Goal: Check status: Check status

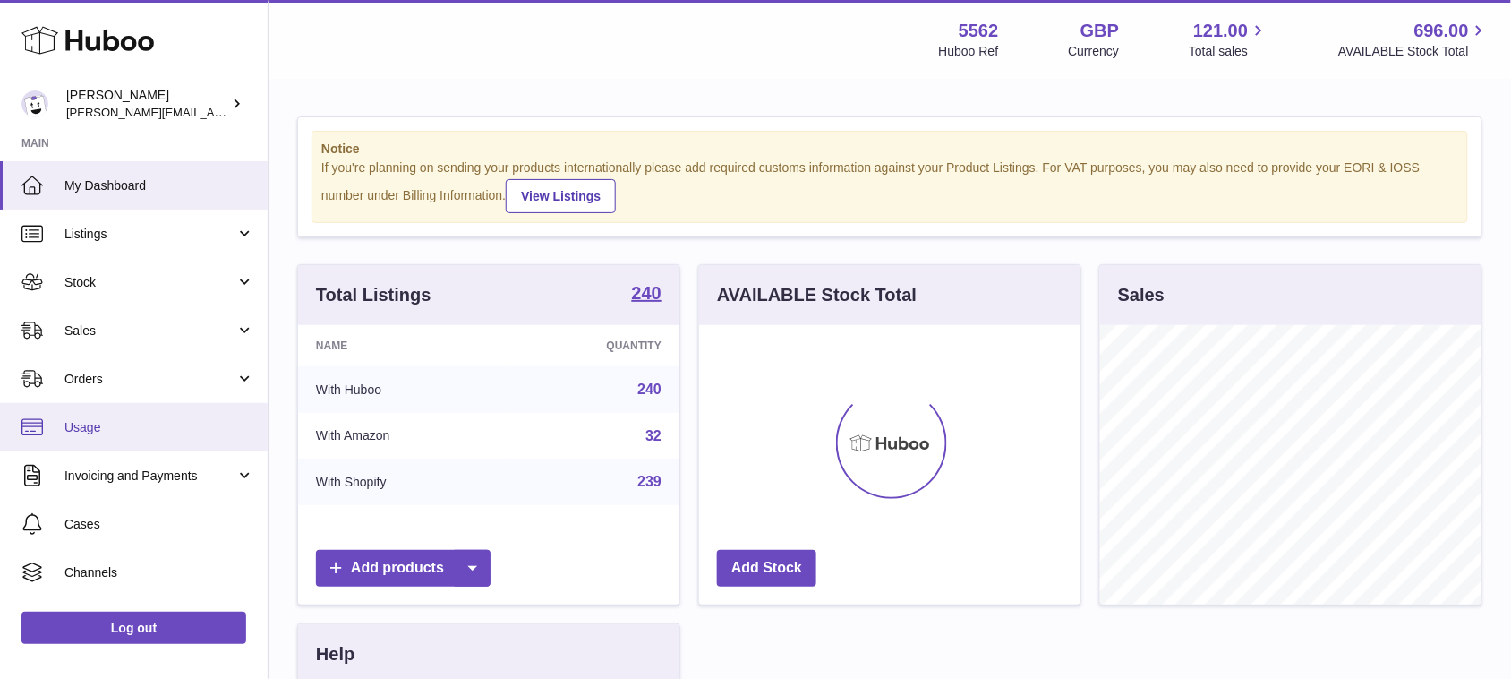
scroll to position [278, 380]
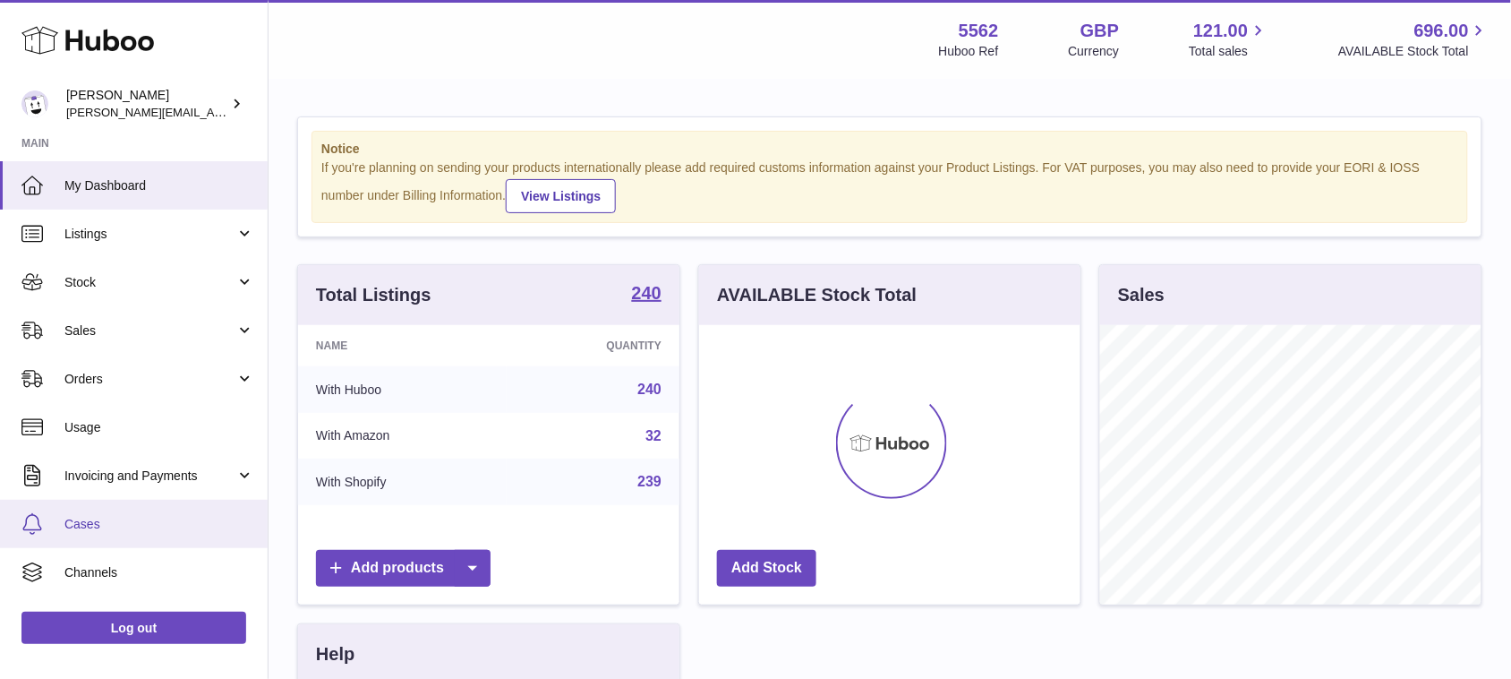
click at [98, 526] on span "Cases" at bounding box center [159, 524] width 190 height 17
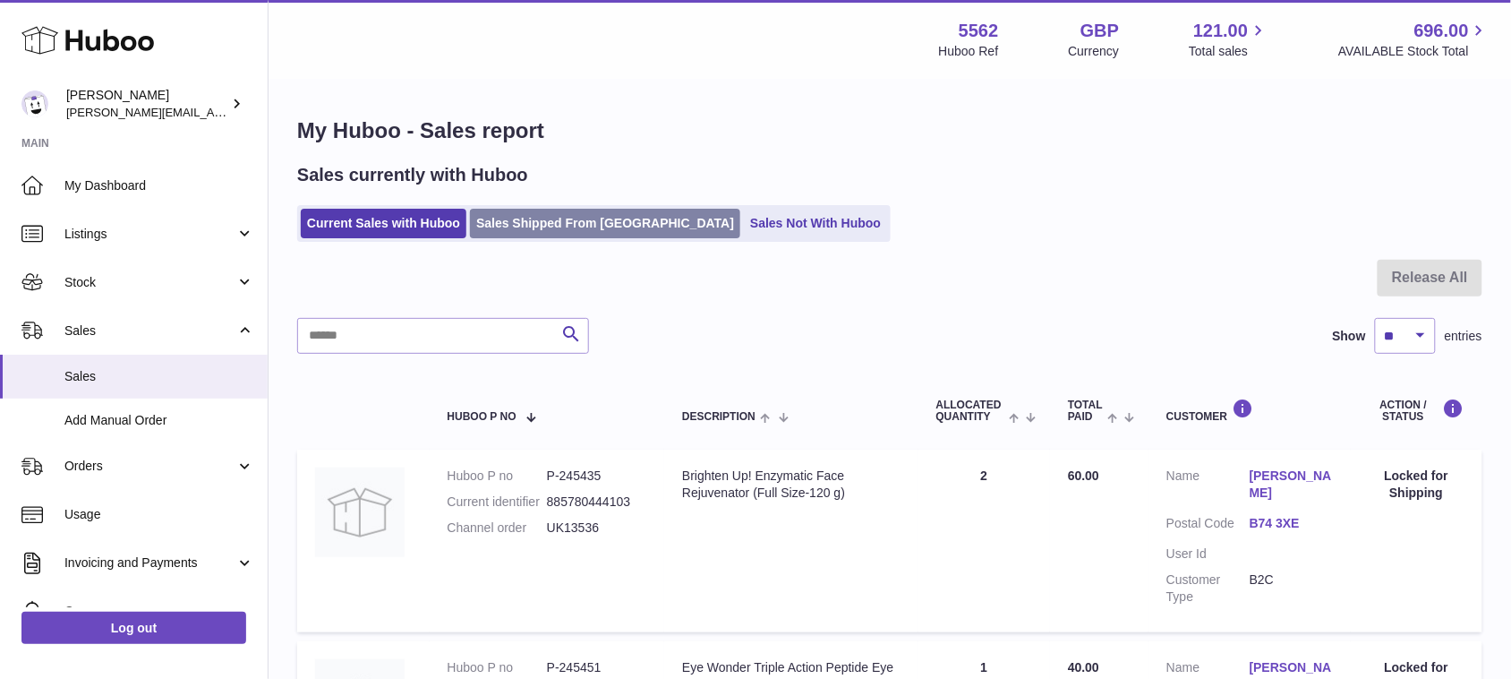
click at [546, 221] on link "Sales Shipped From [GEOGRAPHIC_DATA]" at bounding box center [605, 224] width 270 height 30
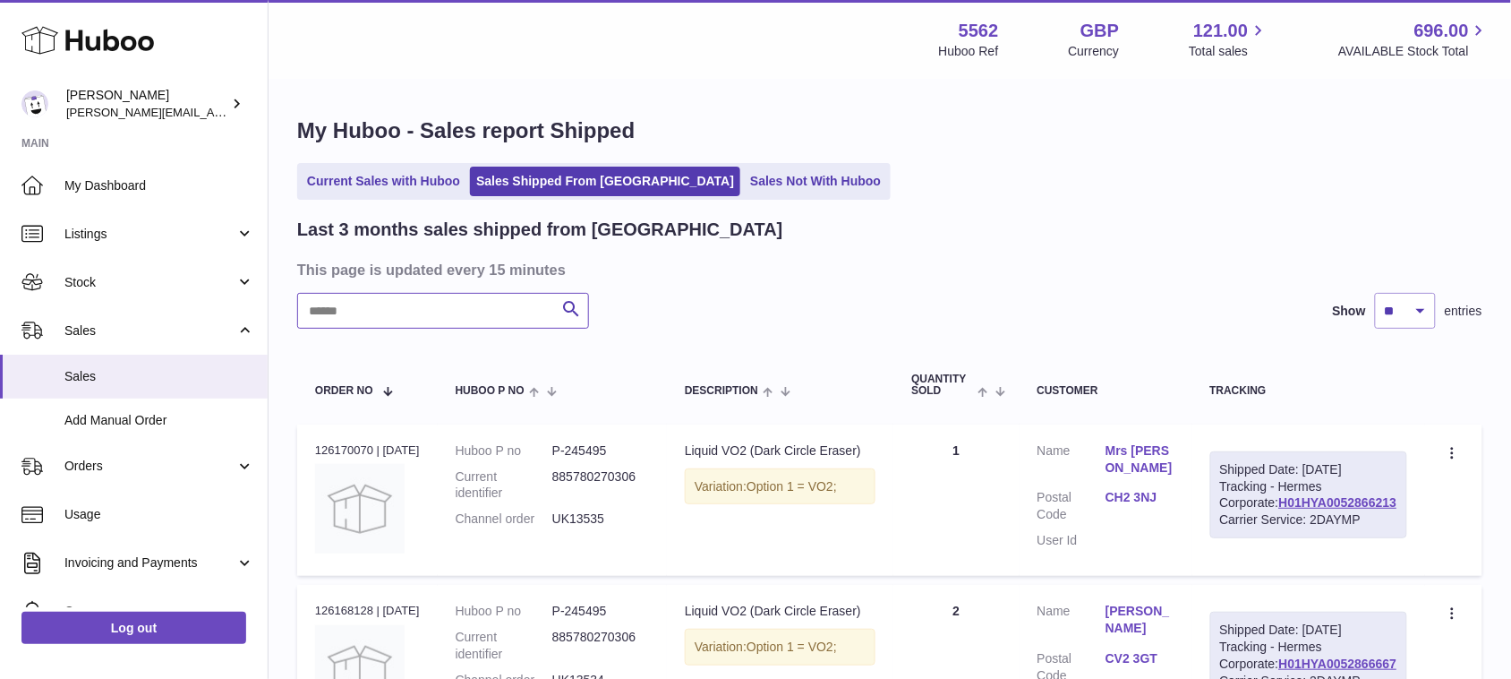
click at [459, 303] on input "text" at bounding box center [443, 311] width 292 height 36
paste input "*******"
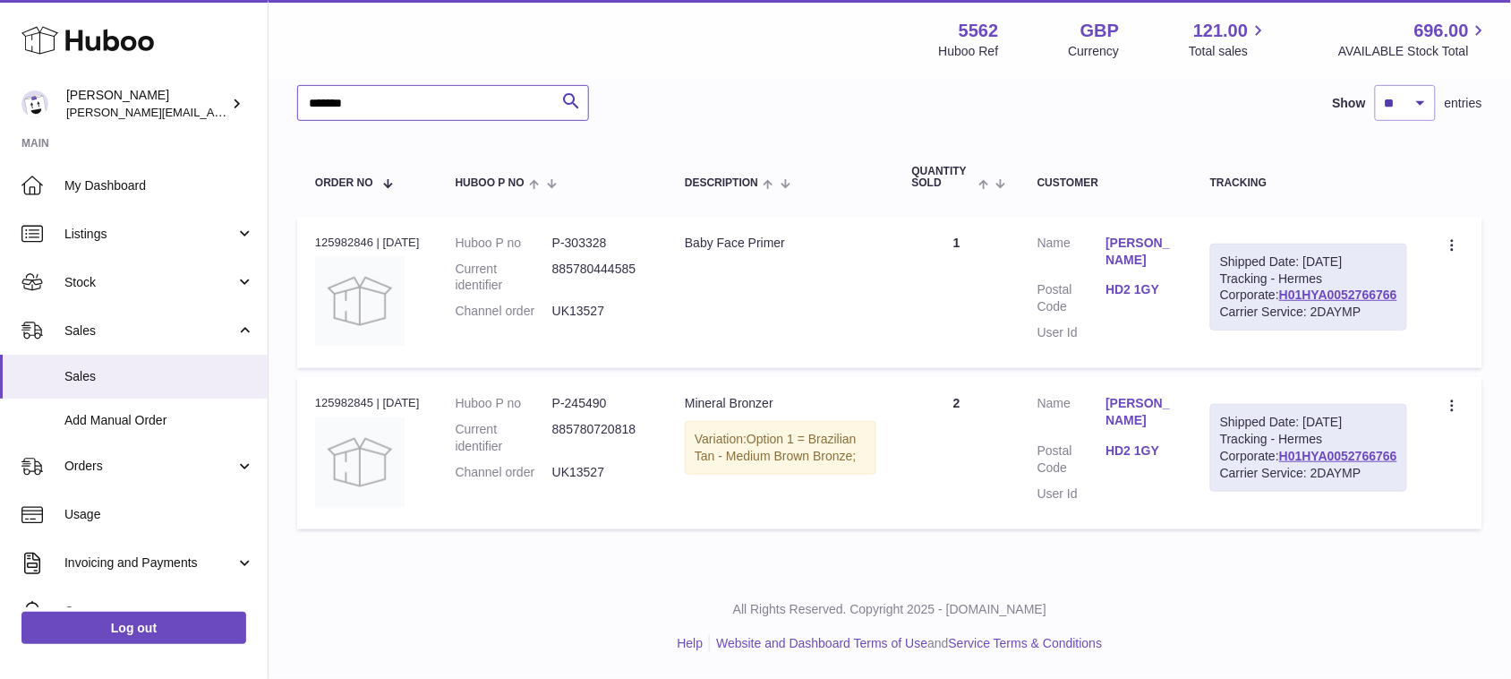
scroll to position [288, 0]
type input "*******"
click at [1451, 398] on icon at bounding box center [1454, 407] width 21 height 18
click at [1379, 465] on li "Duplicate Order" at bounding box center [1374, 484] width 179 height 38
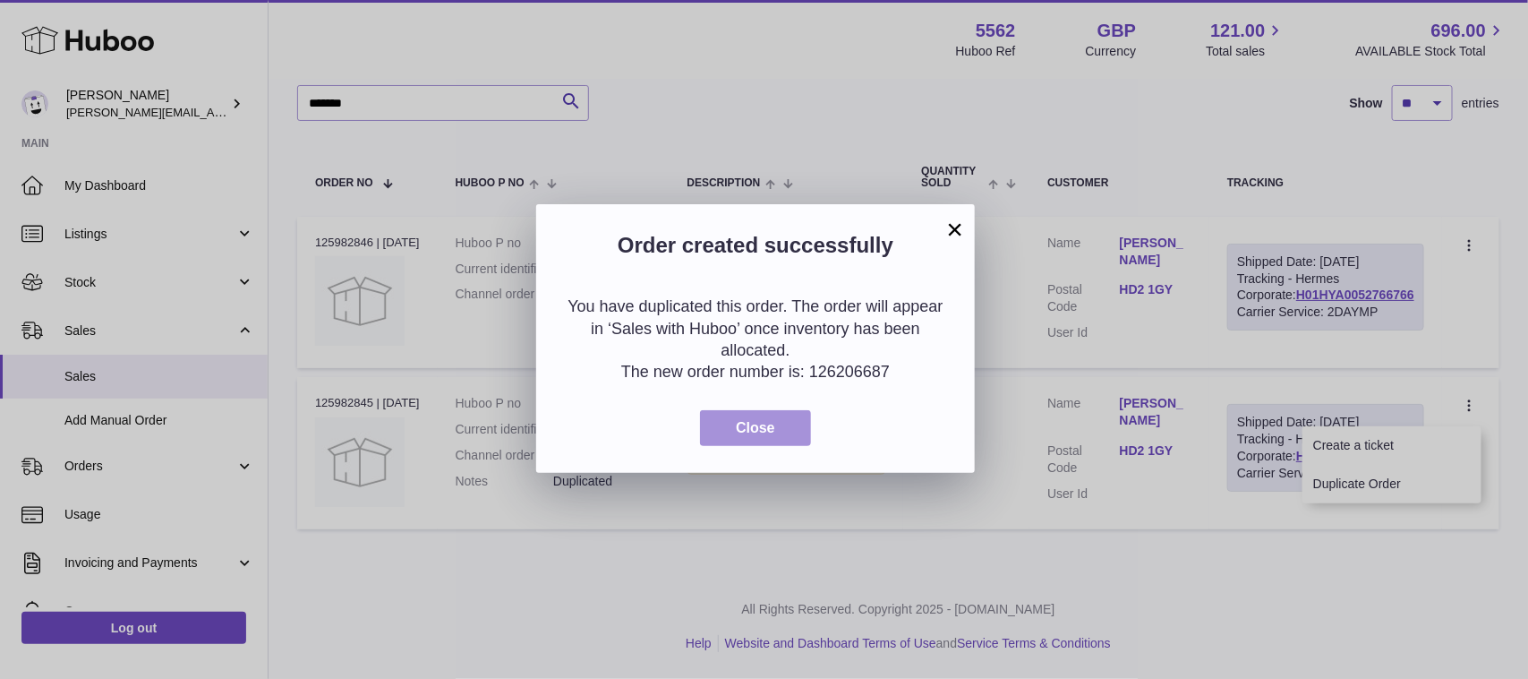
click at [726, 422] on button "Close" at bounding box center [755, 428] width 111 height 37
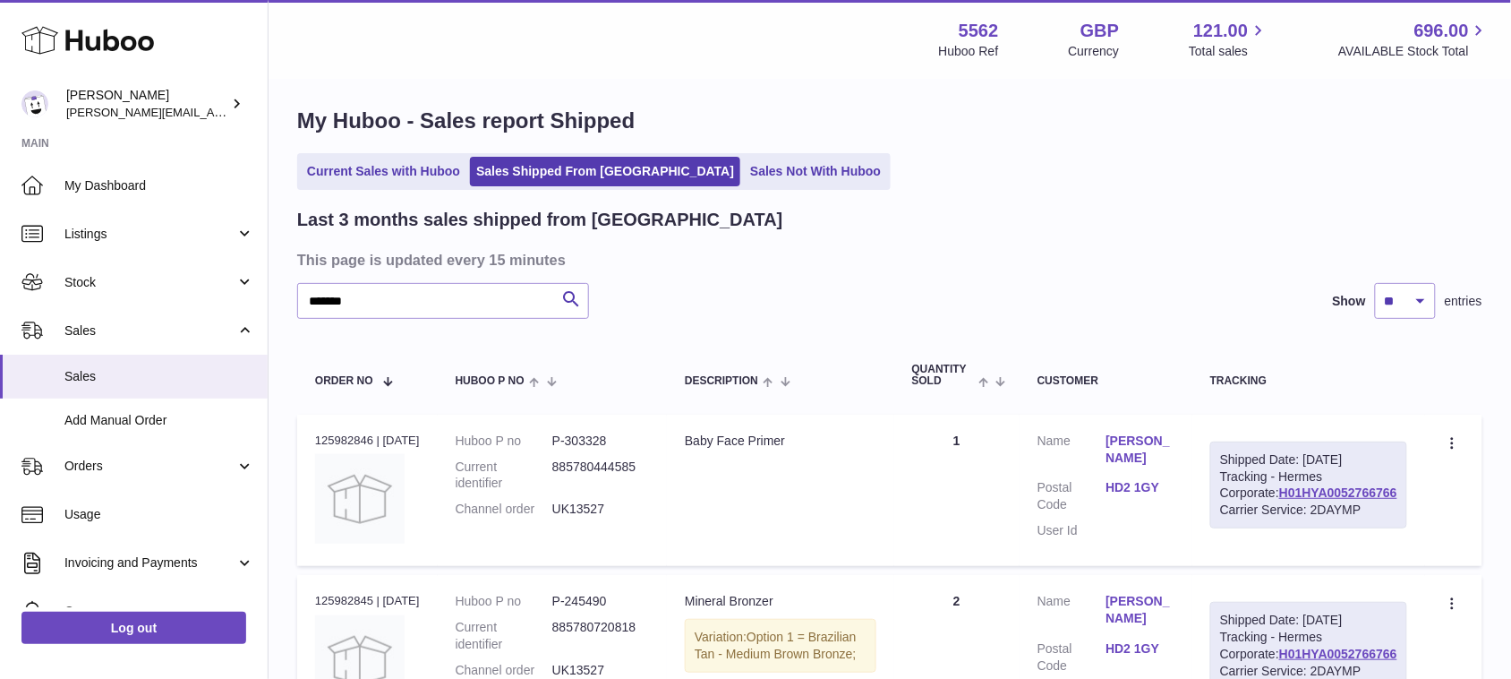
scroll to position [0, 0]
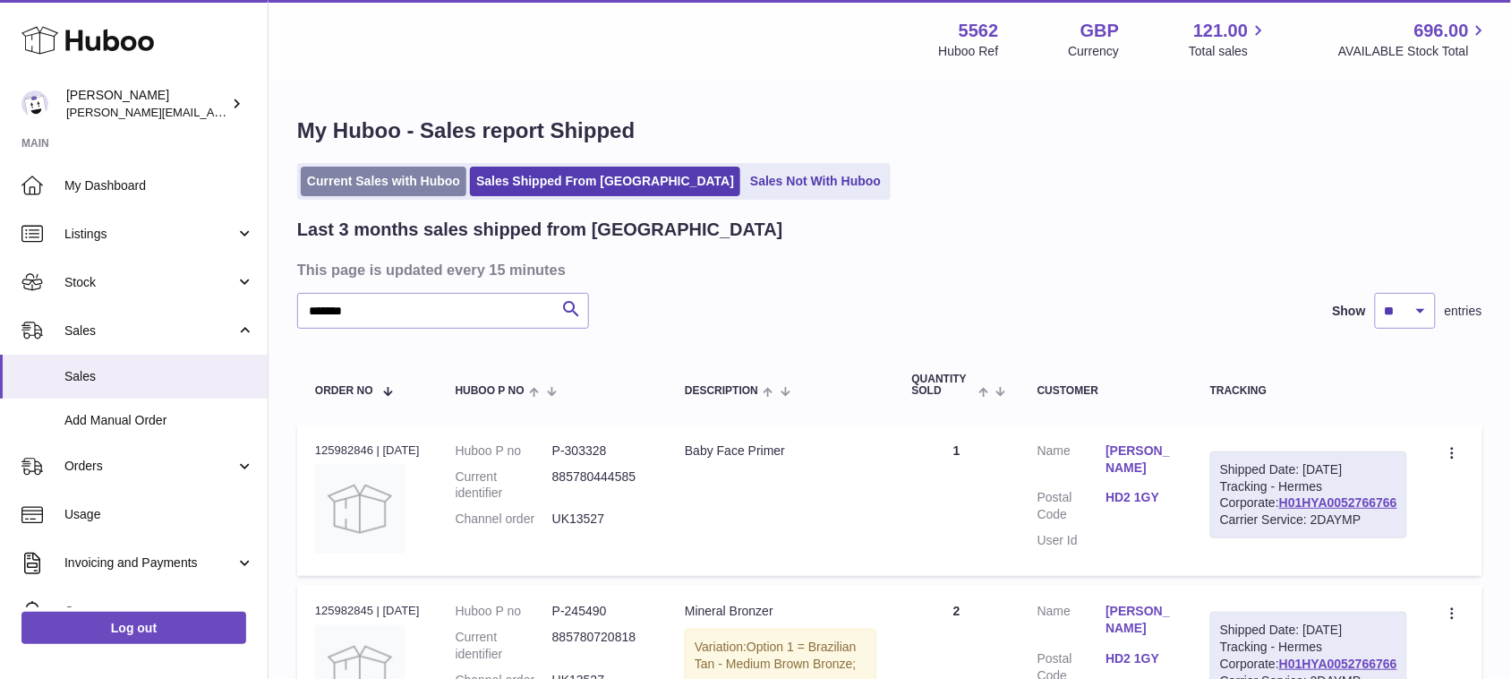
click at [334, 172] on link "Current Sales with Huboo" at bounding box center [384, 182] width 166 height 30
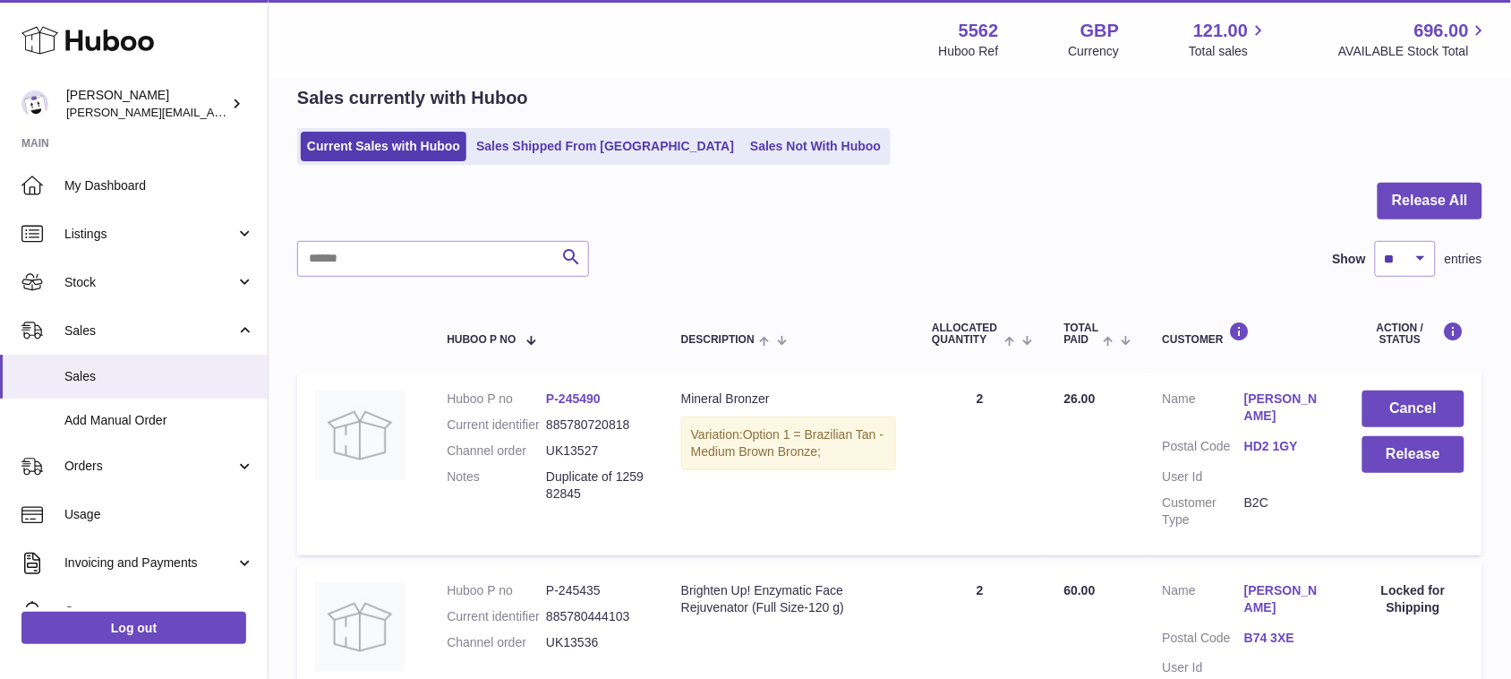
scroll to position [112, 0]
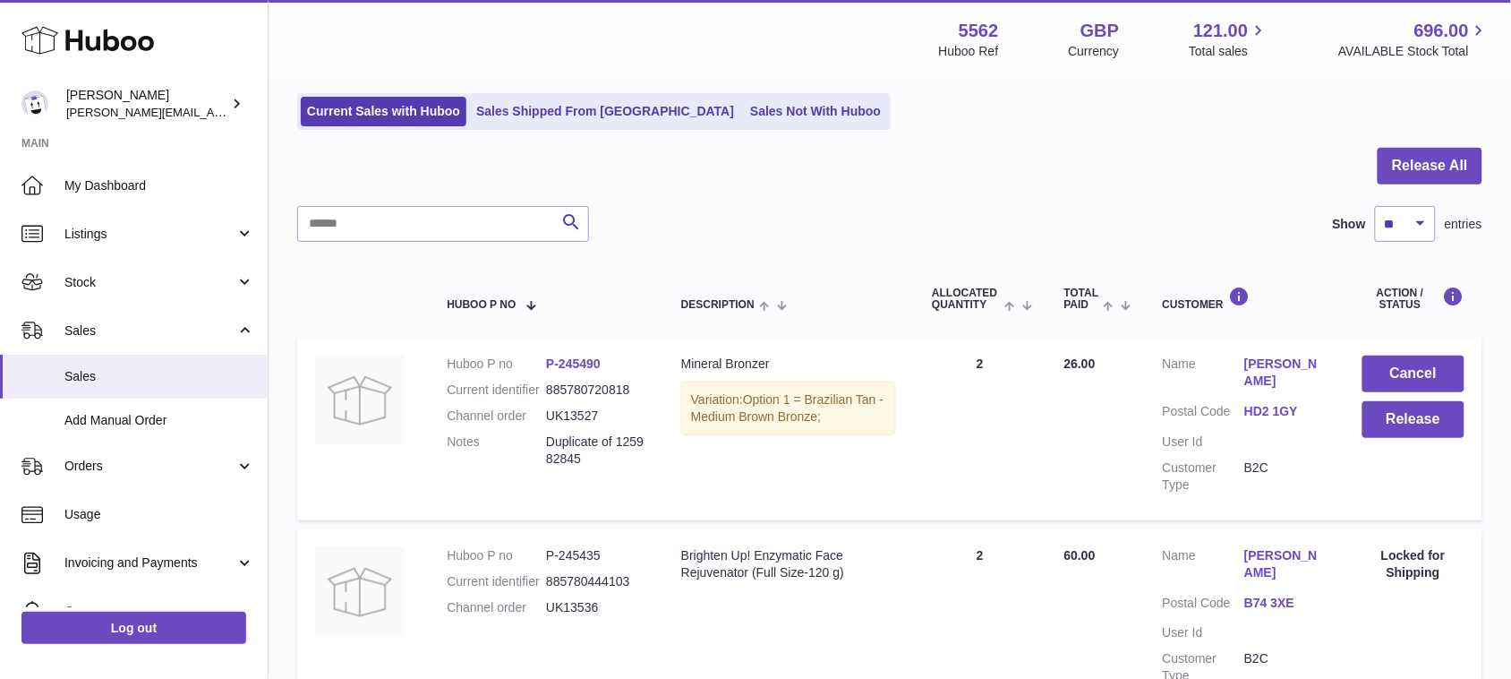
drag, startPoint x: 431, startPoint y: 363, endPoint x: 611, endPoint y: 466, distance: 206.5
click at [611, 466] on td "Huboo P no P-245490 Current identifier 885780720818 Channel order UK13527 Notes…" at bounding box center [546, 428] width 235 height 182
copy dl "Huboo P no P-245490 Current identifier 885780720818 Channel order UK13527 Notes…"
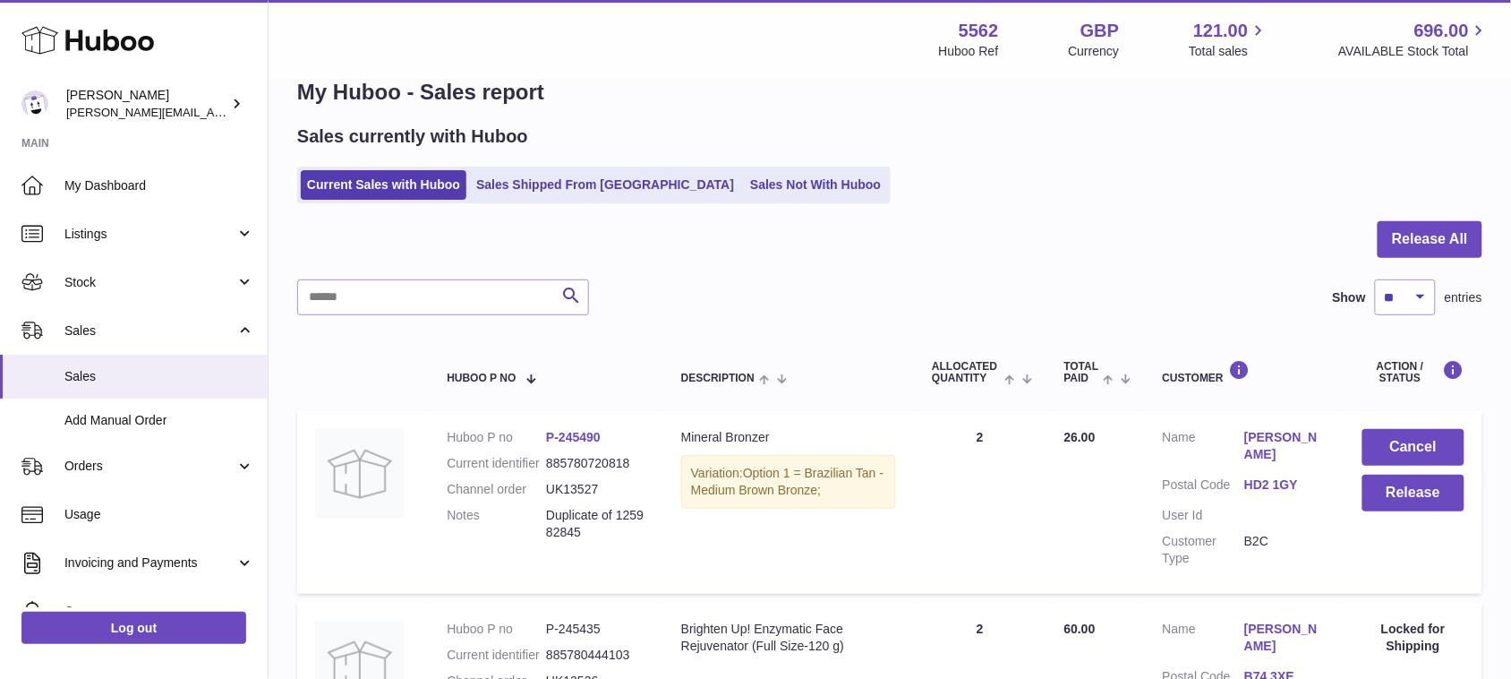
scroll to position [0, 0]
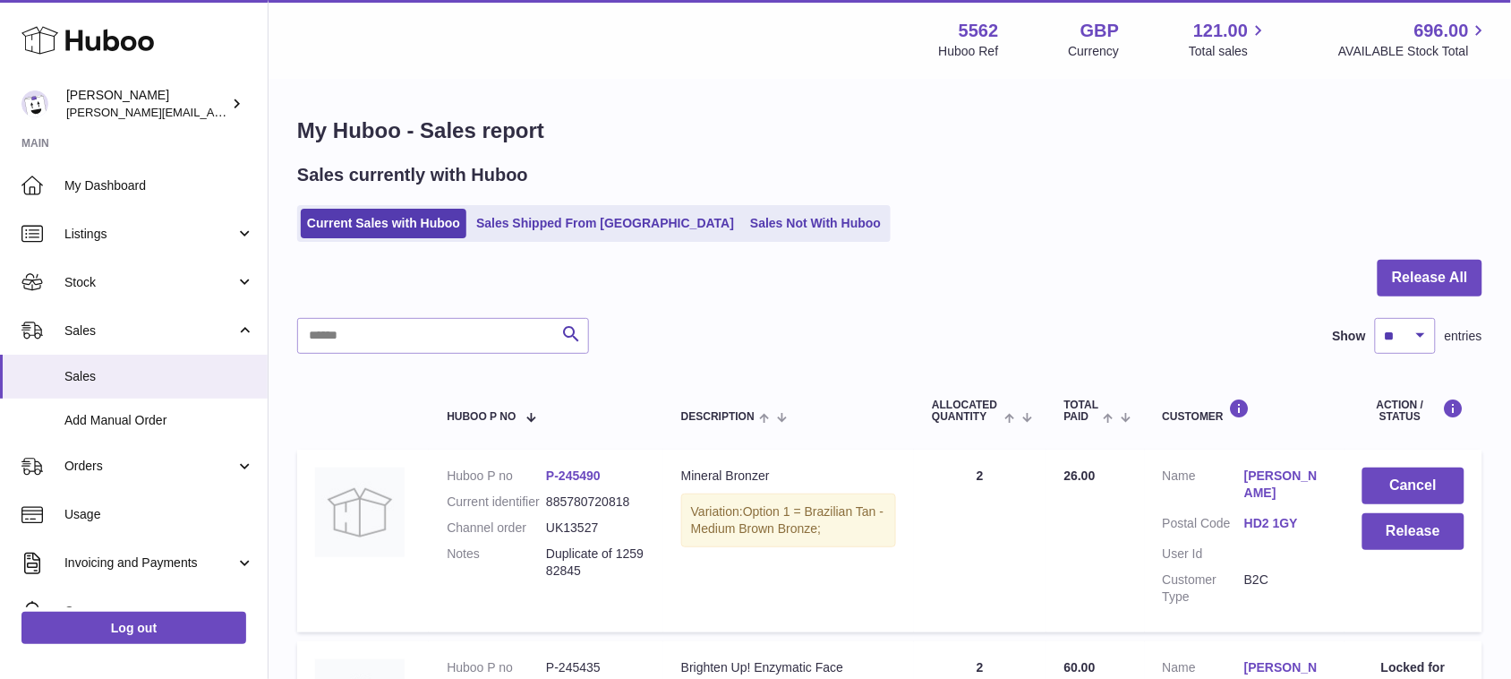
click at [637, 533] on dd "UK13527" at bounding box center [595, 527] width 99 height 17
drag, startPoint x: 606, startPoint y: 529, endPoint x: 546, endPoint y: 529, distance: 60.0
click at [547, 529] on dd "UK13527" at bounding box center [595, 527] width 99 height 17
copy dd "UK13527"
click at [744, 222] on link "Sales Not With Huboo" at bounding box center [815, 224] width 143 height 30
